Goal: Transaction & Acquisition: Purchase product/service

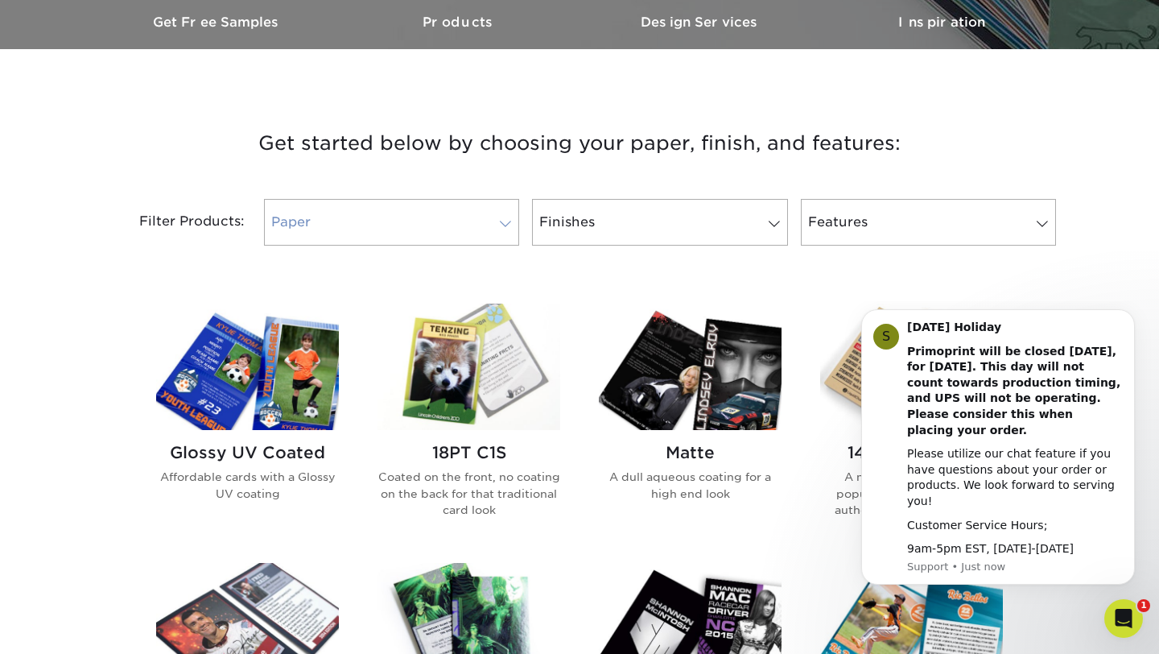
click at [512, 211] on link "Paper" at bounding box center [391, 222] width 255 height 47
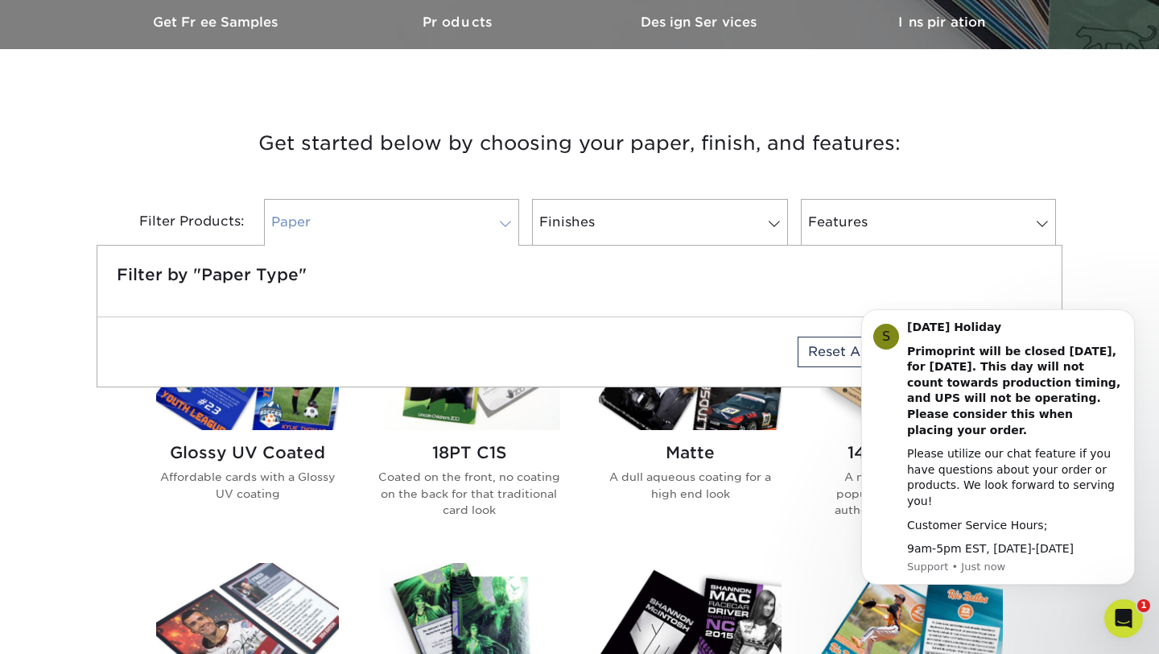
click at [503, 221] on span at bounding box center [505, 223] width 23 height 13
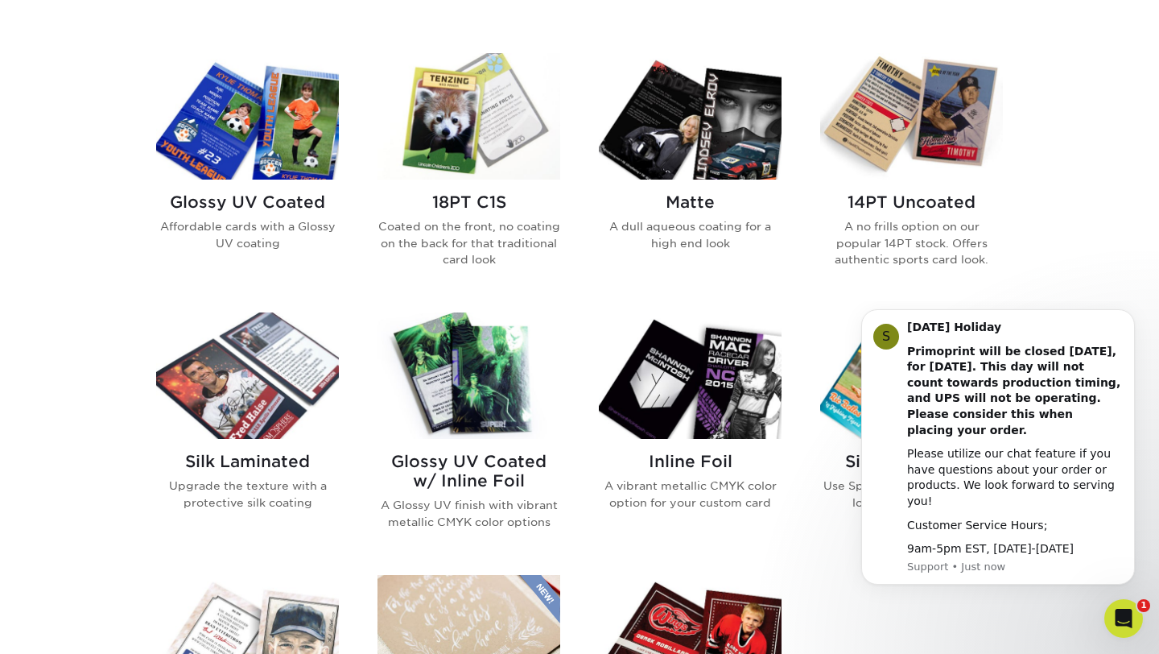
scroll to position [762, 0]
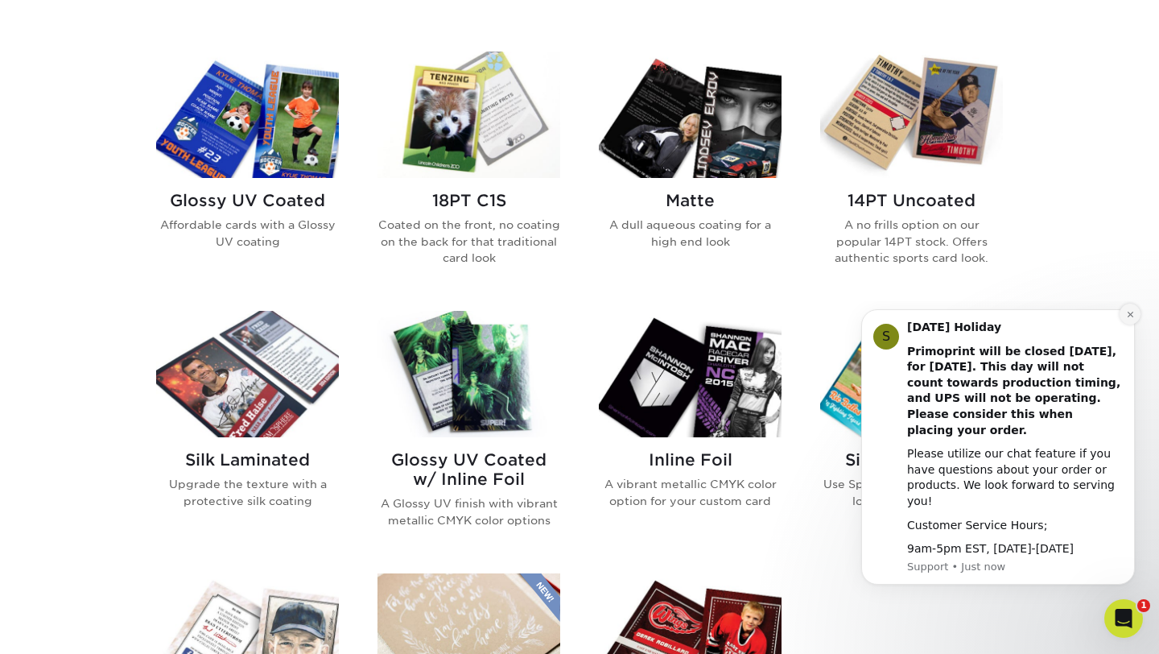
click at [1135, 324] on button "Dismiss notification" at bounding box center [1130, 313] width 21 height 21
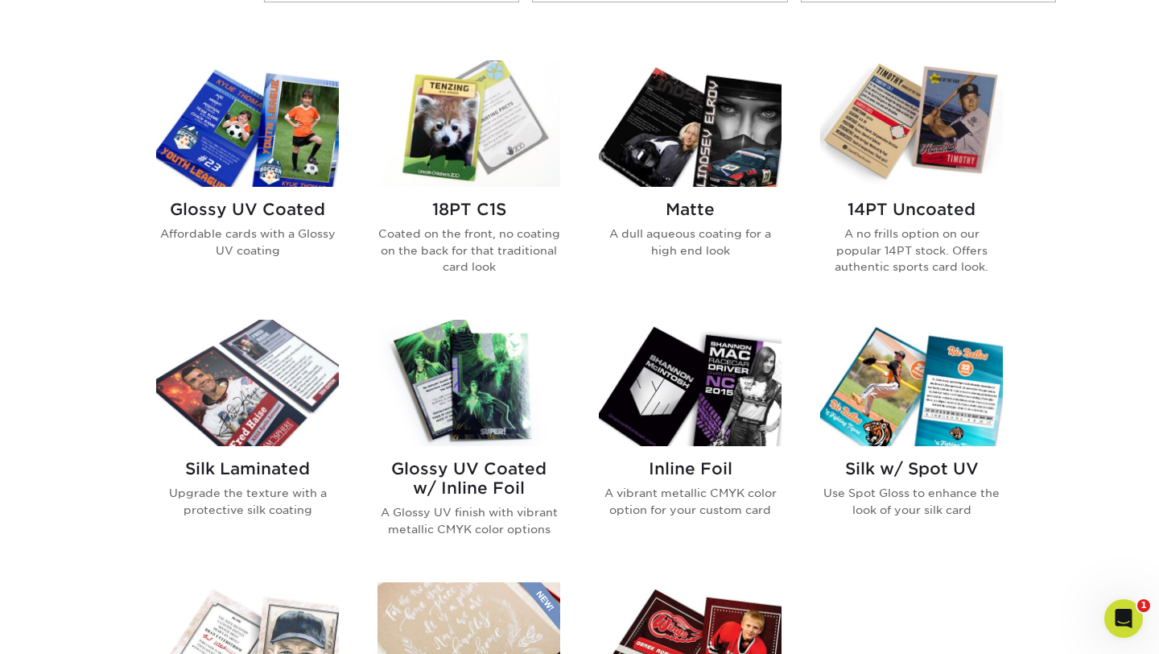
scroll to position [750, 0]
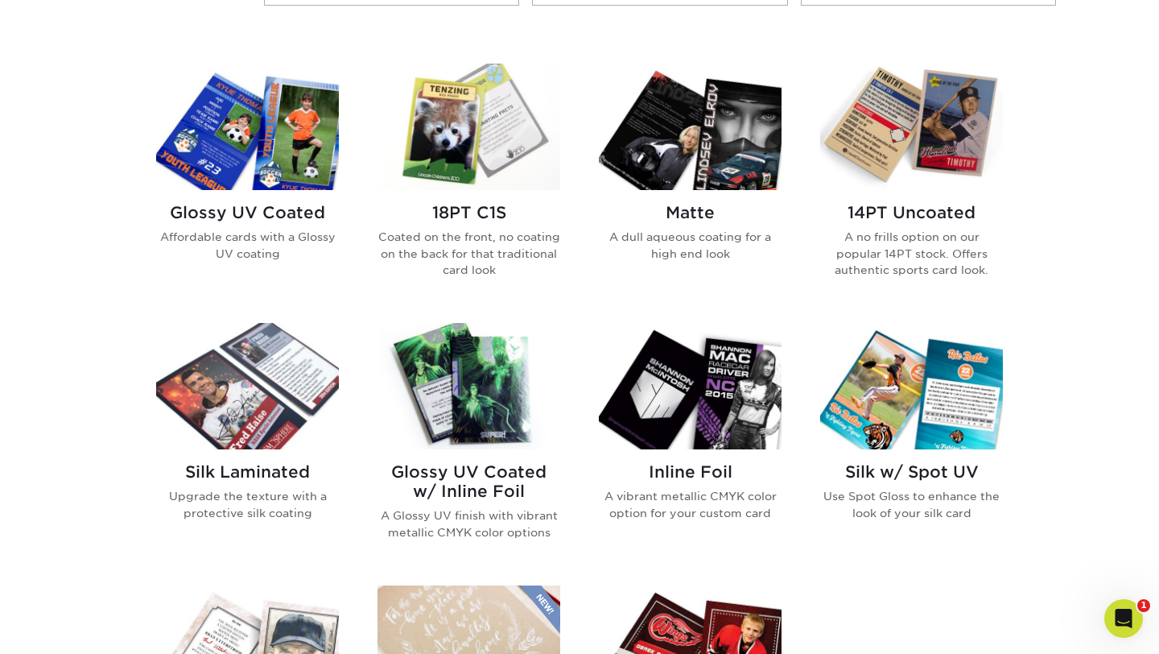
click at [752, 178] on img at bounding box center [690, 127] width 183 height 126
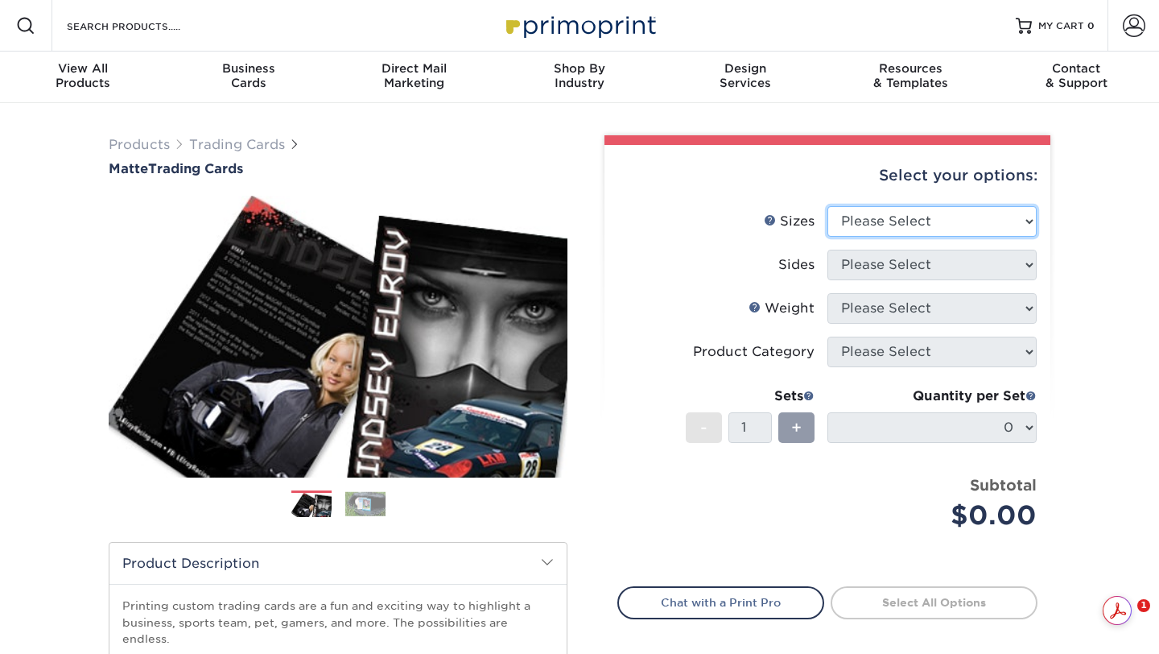
click at [890, 218] on select "Please Select 2.5" x 3.5"" at bounding box center [932, 221] width 209 height 31
select select "2.50x3.50"
click at [828, 206] on select "Please Select 2.5" x 3.5"" at bounding box center [932, 221] width 209 height 31
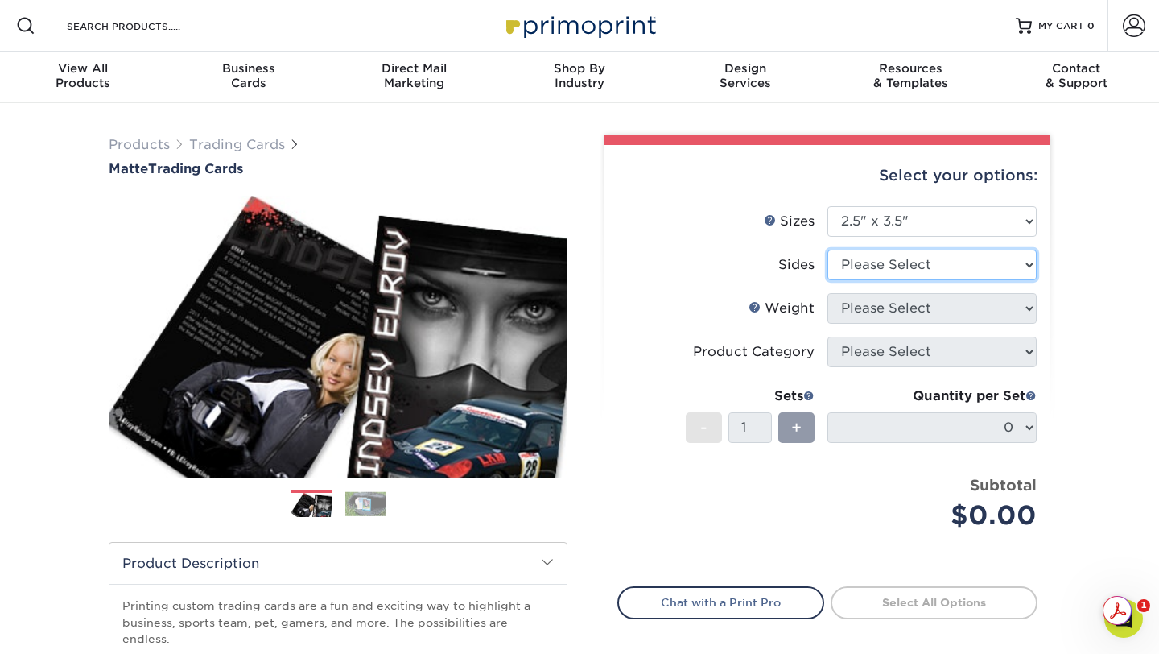
click at [885, 268] on select "Please Select Print Both Sides Print Front Only" at bounding box center [932, 265] width 209 height 31
select select "13abbda7-1d64-4f25-8bb2-c179b224825d"
click at [828, 250] on select "Please Select Print Both Sides Print Front Only" at bounding box center [932, 265] width 209 height 31
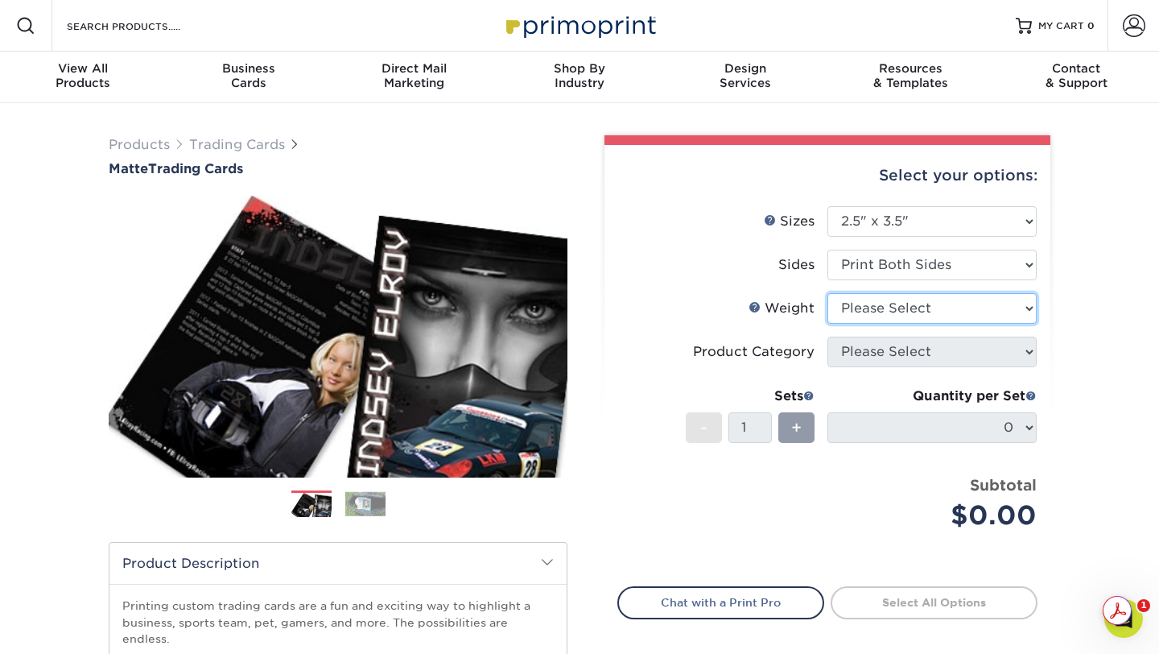
click at [875, 308] on select "Please Select 16PT 14PT" at bounding box center [932, 308] width 209 height 31
select select "14PT"
click at [828, 293] on select "Please Select 16PT 14PT" at bounding box center [932, 308] width 209 height 31
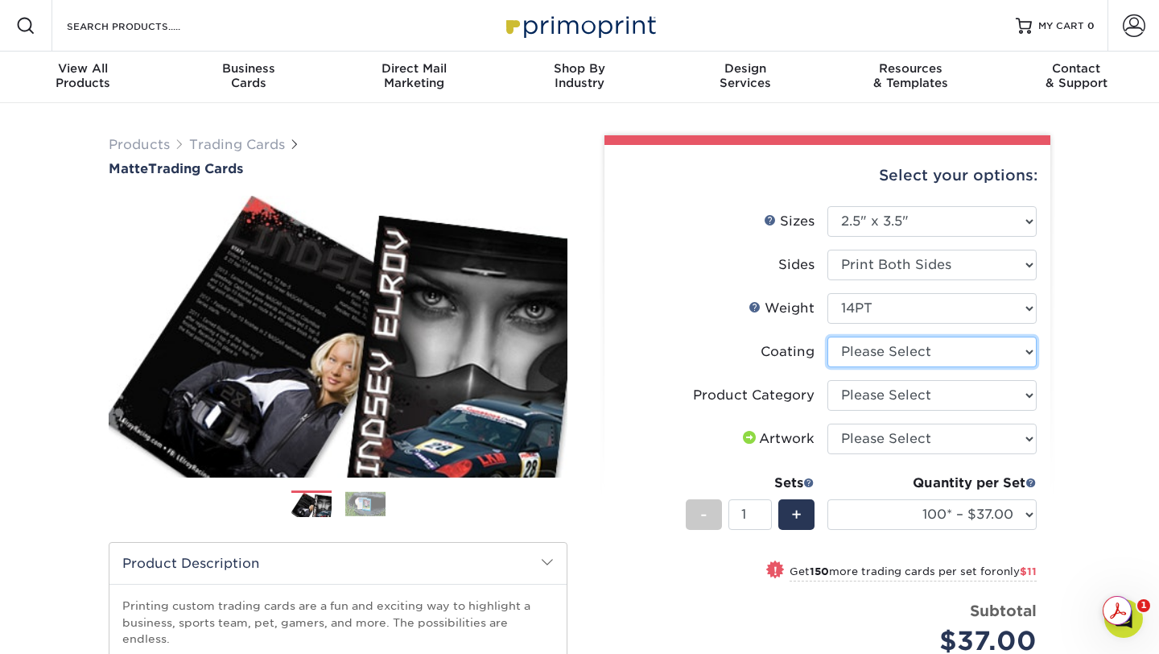
click at [878, 350] on select at bounding box center [932, 351] width 209 height 31
select select "121bb7b5-3b4d-429f-bd8d-bbf80e953313"
click at [828, 336] on select at bounding box center [932, 351] width 209 height 31
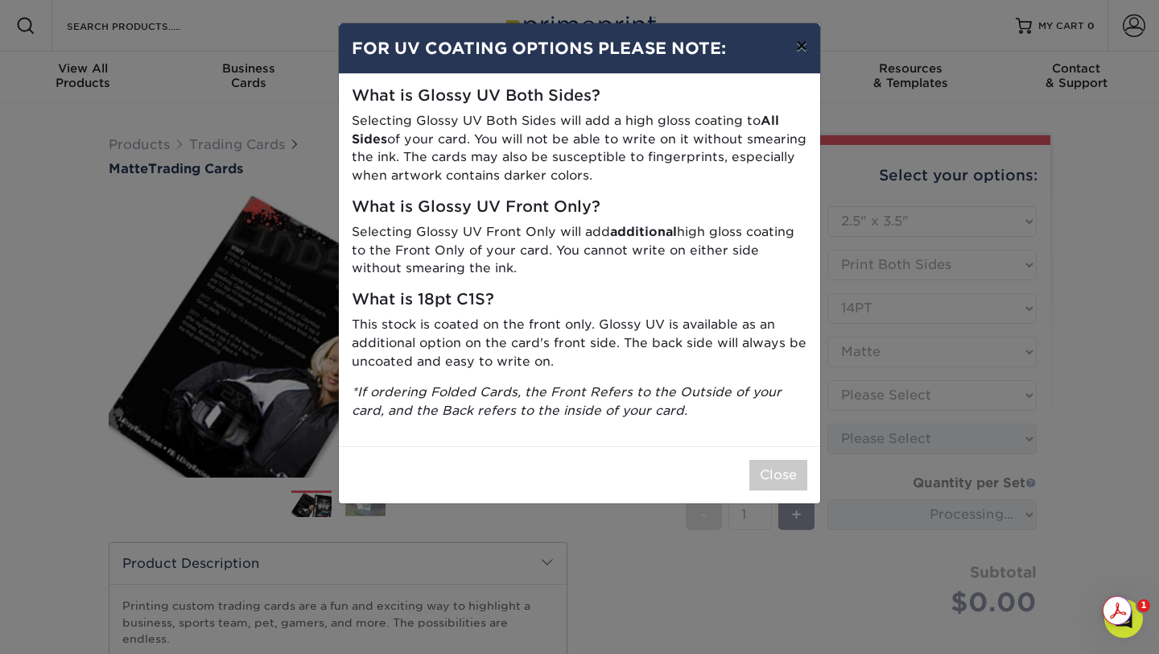
click at [805, 52] on button "×" at bounding box center [801, 45] width 37 height 45
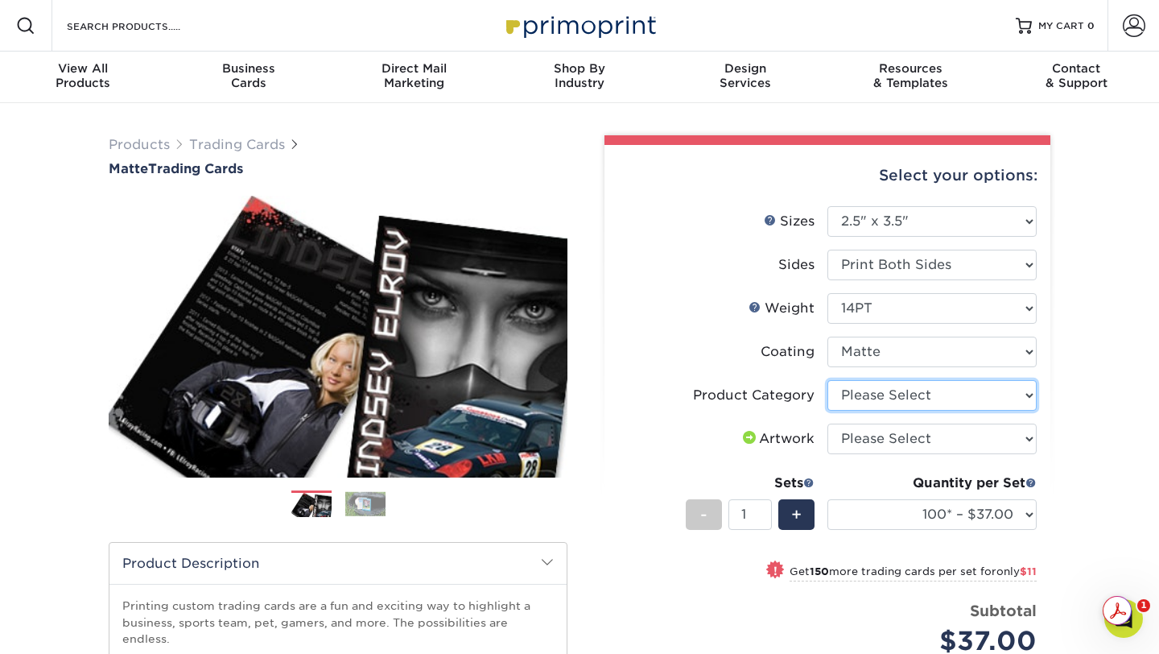
click at [912, 386] on select "Please Select Trading Cards" at bounding box center [932, 395] width 209 height 31
select select "c2f9bce9-36c2-409d-b101-c29d9d031e18"
click at [828, 380] on select "Please Select Trading Cards" at bounding box center [932, 395] width 209 height 31
click at [947, 438] on select "Please Select I will upload files I need a design - $100" at bounding box center [932, 438] width 209 height 31
select select "upload"
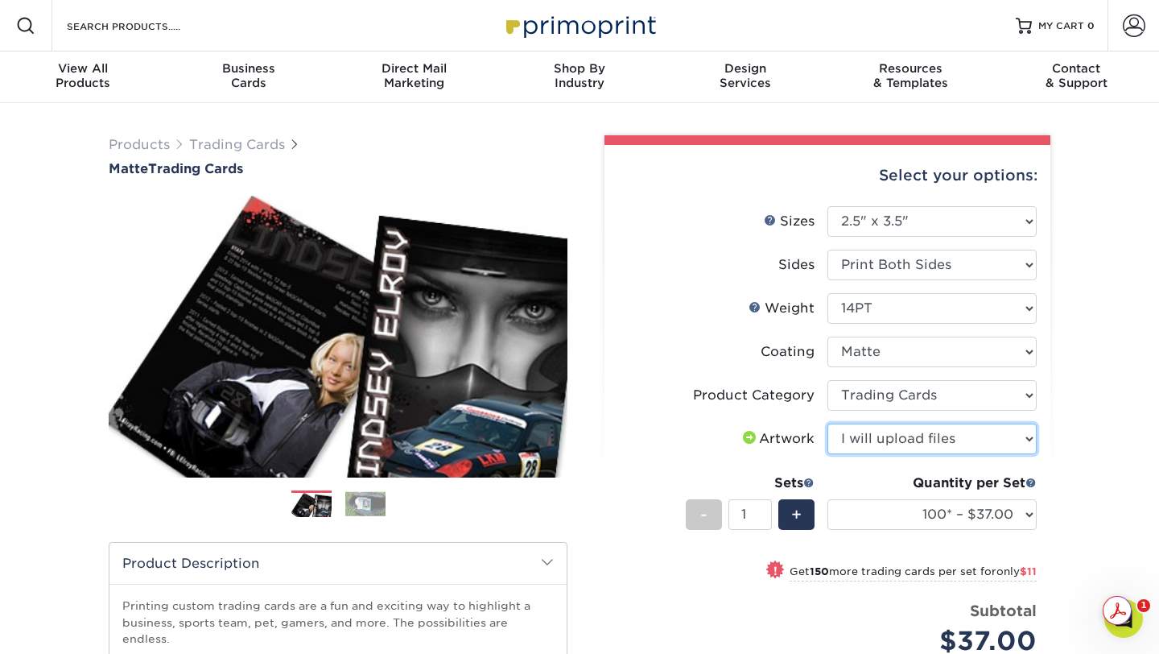
click at [828, 423] on select "Please Select I will upload files I need a design - $100" at bounding box center [932, 438] width 209 height 31
